Goal: Find specific page/section: Find specific page/section

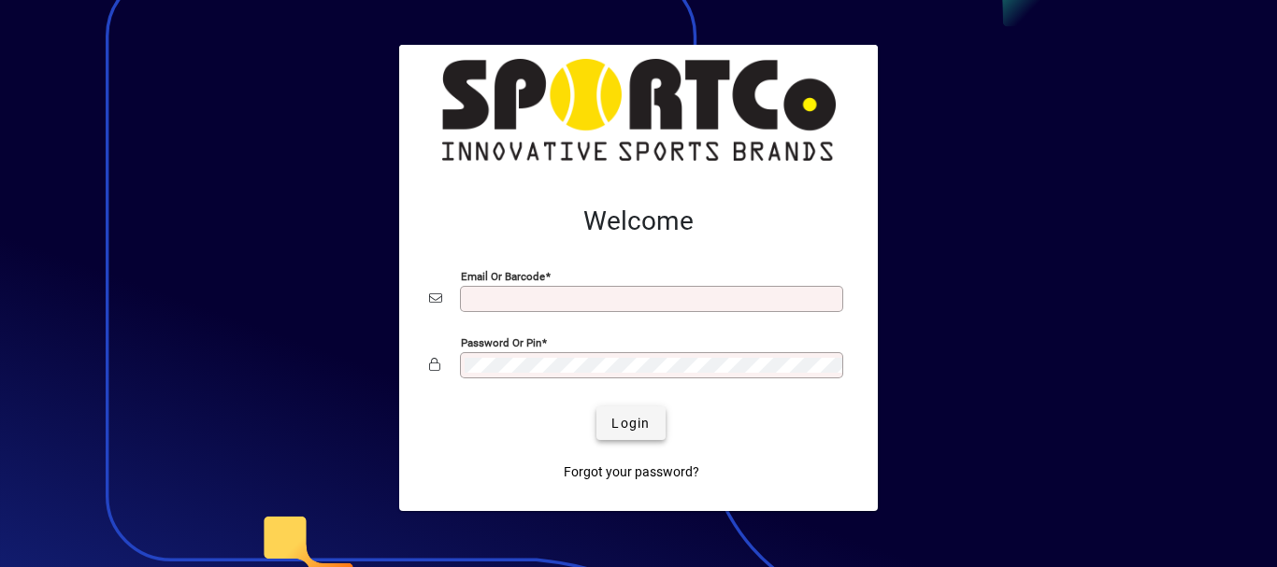
type input "**********"
click at [618, 421] on span "Login" at bounding box center [630, 424] width 38 height 20
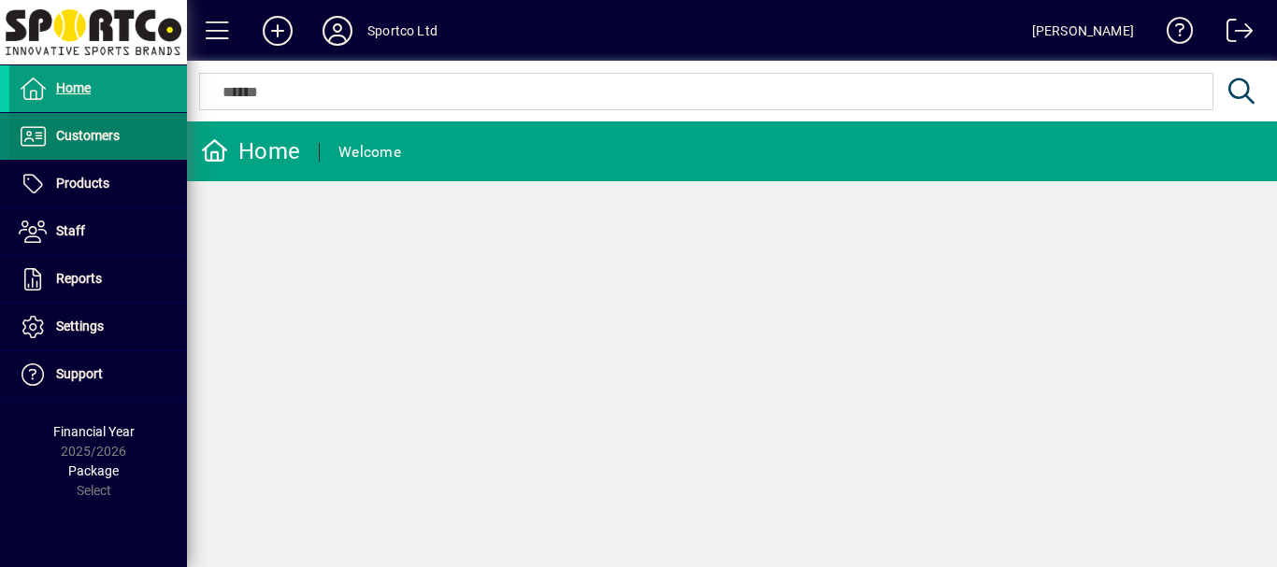
click at [95, 140] on span "Customers" at bounding box center [88, 135] width 64 height 15
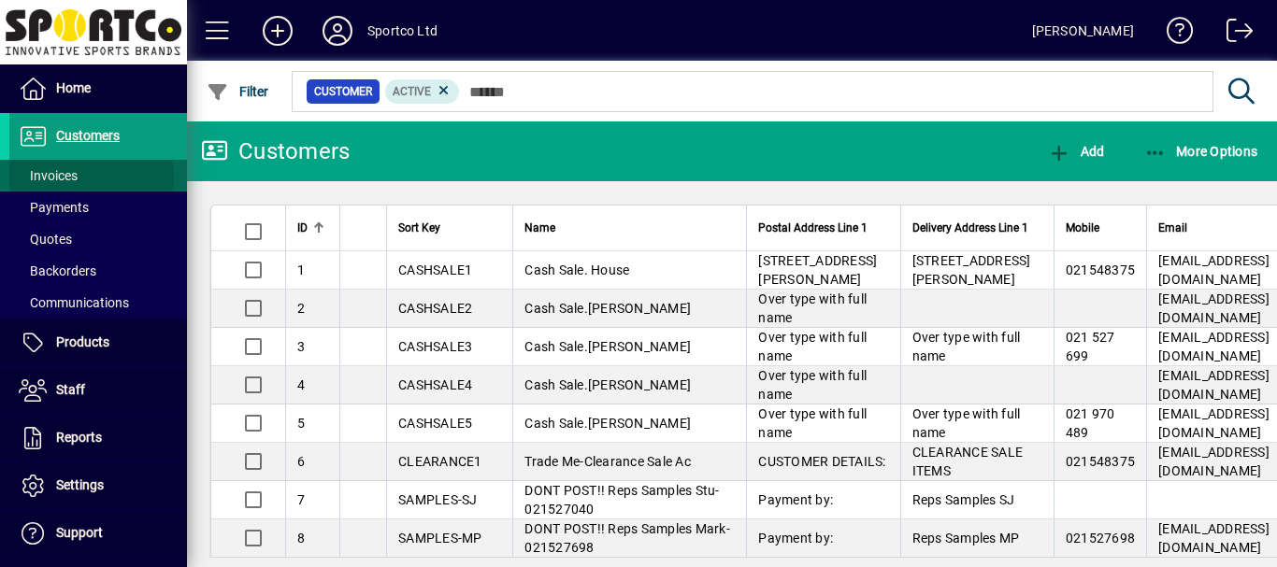
click at [70, 177] on span "Invoices" at bounding box center [48, 175] width 59 height 15
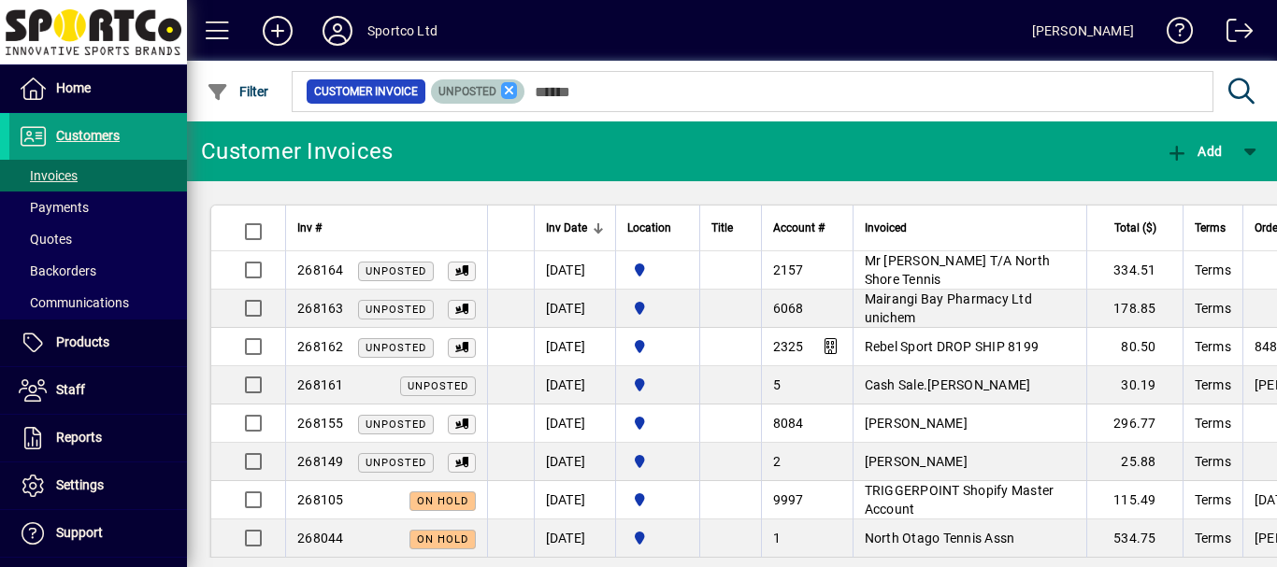
click at [507, 90] on icon at bounding box center [509, 90] width 17 height 17
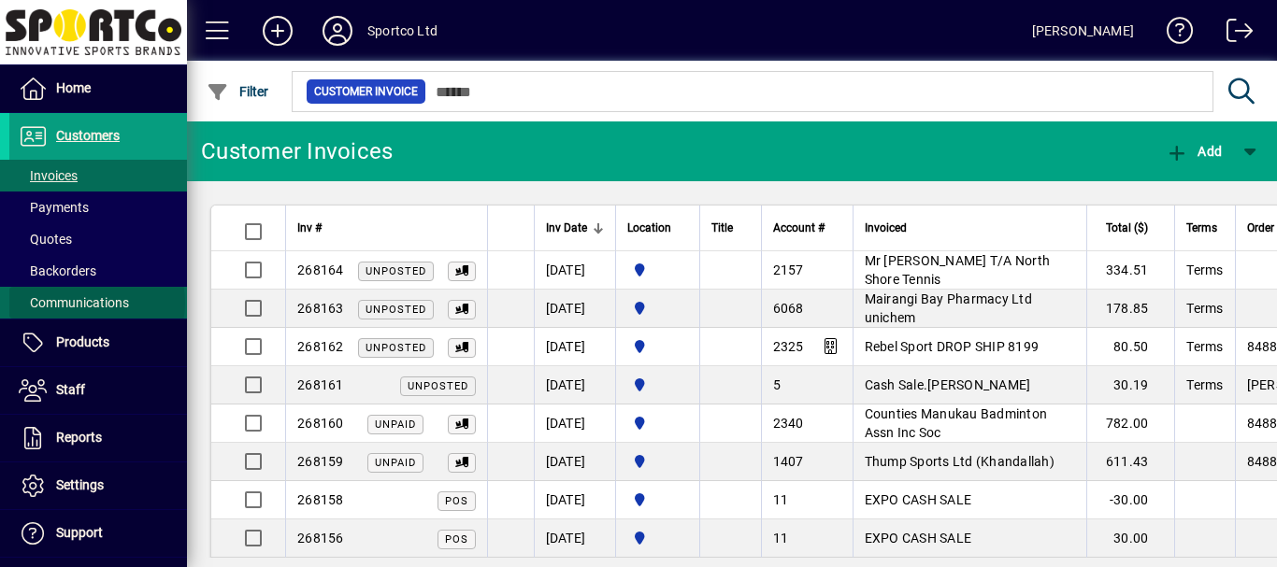
click at [96, 303] on span "Communications" at bounding box center [74, 302] width 110 height 15
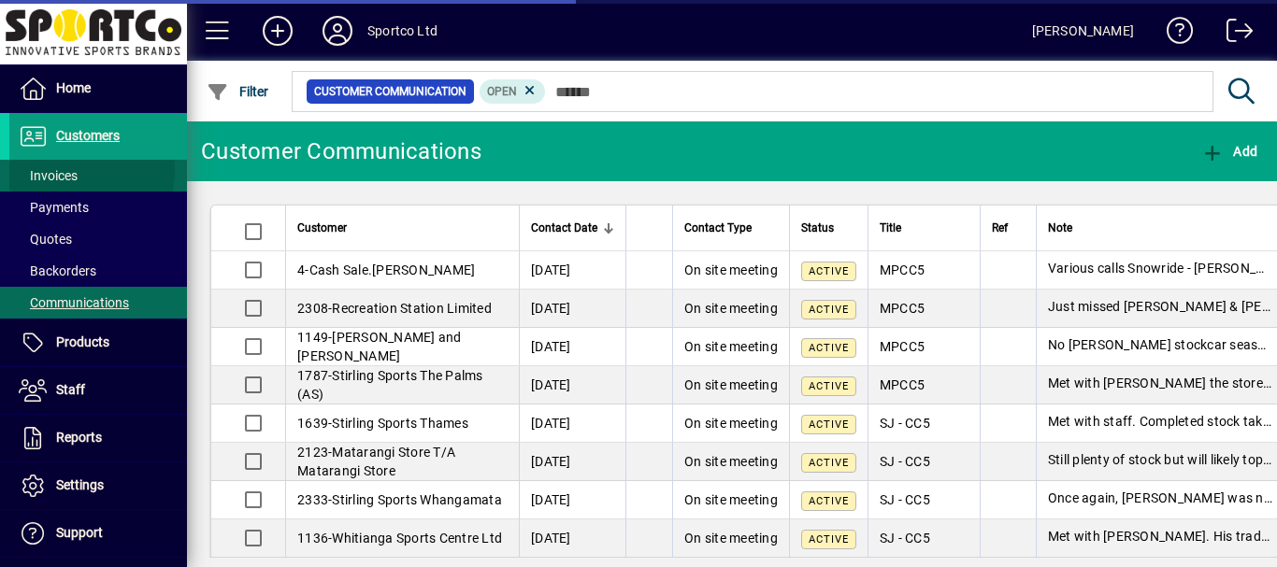
click at [79, 171] on span at bounding box center [98, 175] width 178 height 45
